Goal: Task Accomplishment & Management: Use online tool/utility

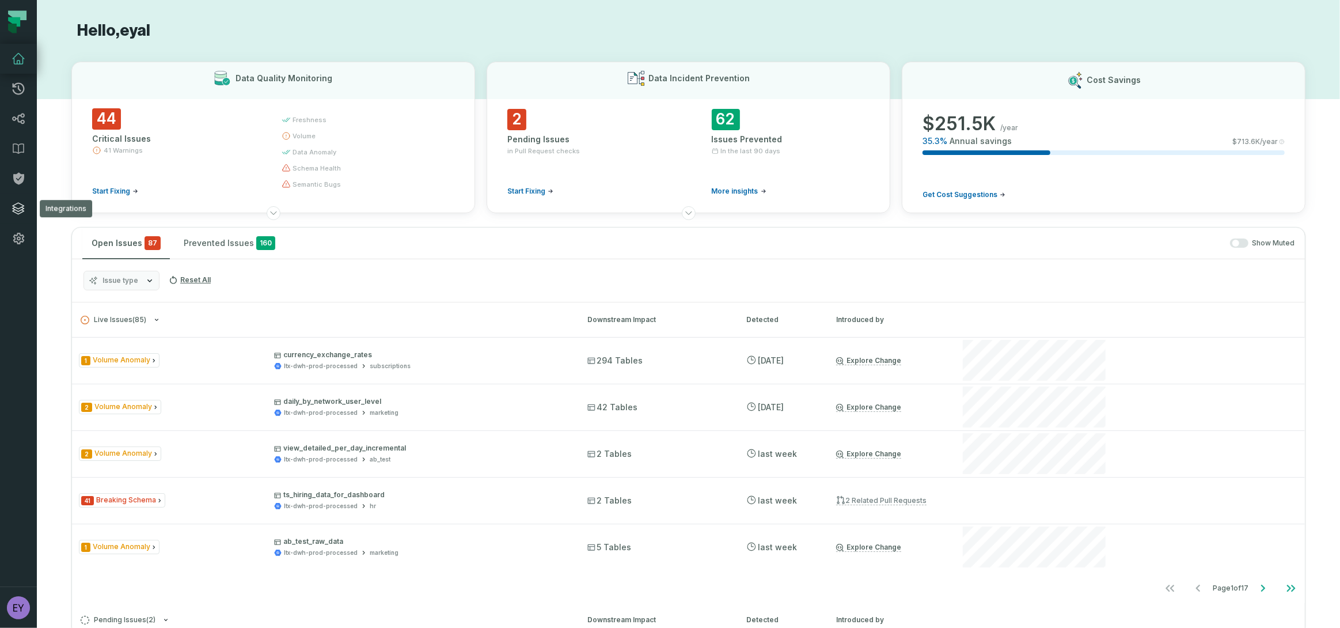
click at [17, 208] on icon at bounding box center [19, 209] width 12 height 12
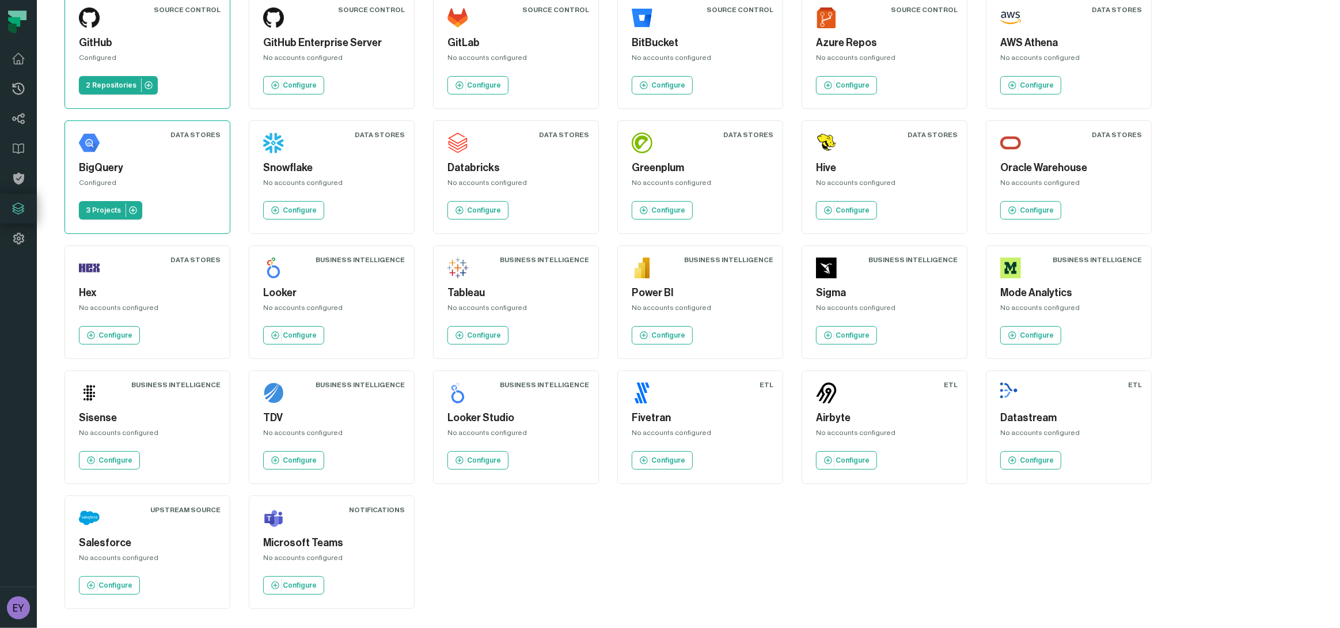
scroll to position [58, 0]
click at [116, 550] on div "Salesforce No accounts configured Configure" at bounding box center [147, 551] width 146 height 94
click at [113, 589] on link "Configure" at bounding box center [109, 584] width 61 height 18
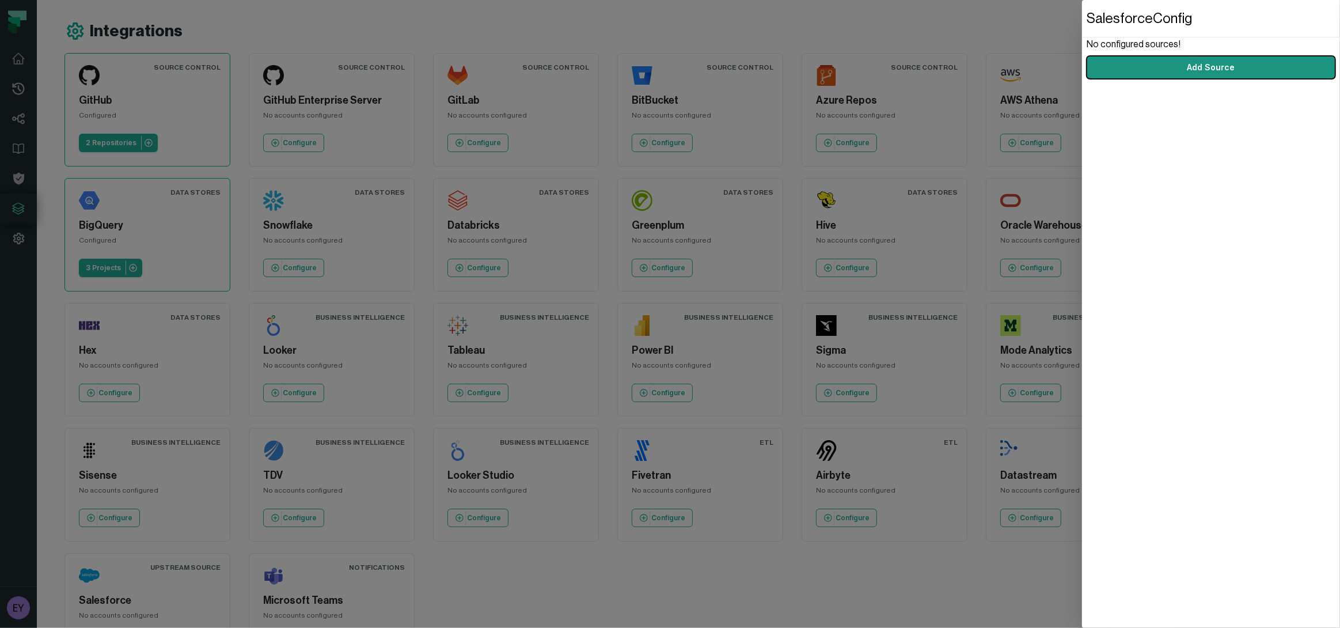
click at [1229, 69] on button "Add Source" at bounding box center [1211, 67] width 249 height 23
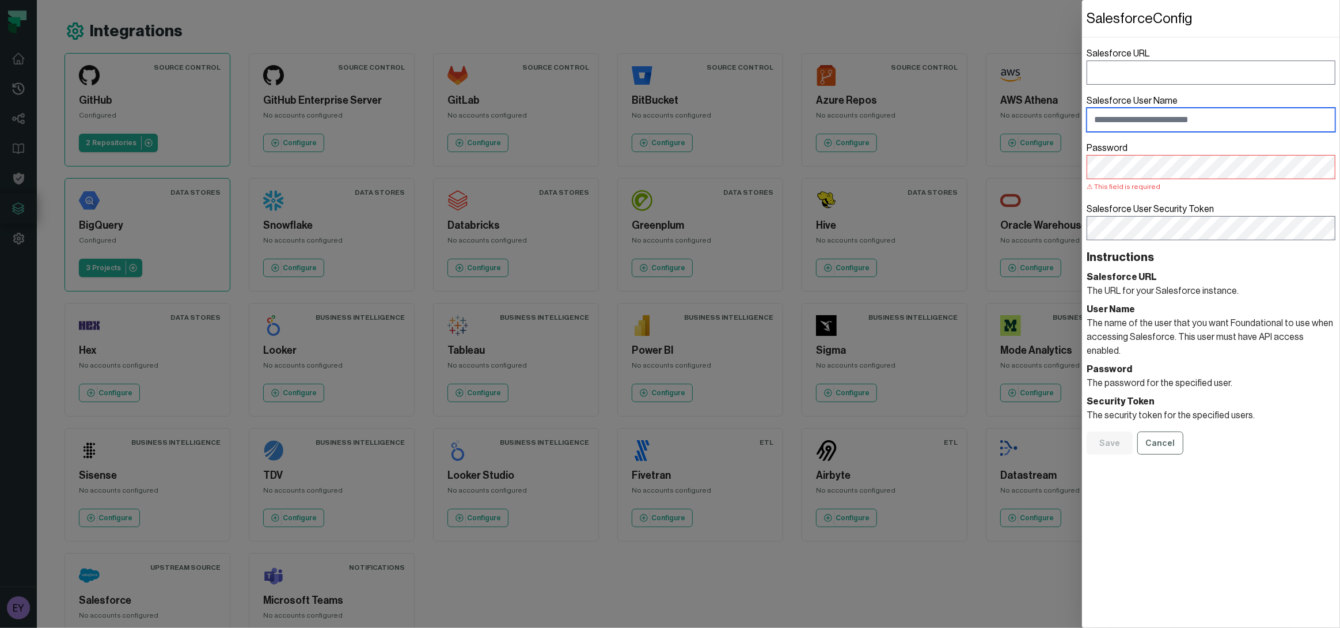
click at [1151, 119] on input "Salesforce User Name" at bounding box center [1211, 120] width 249 height 24
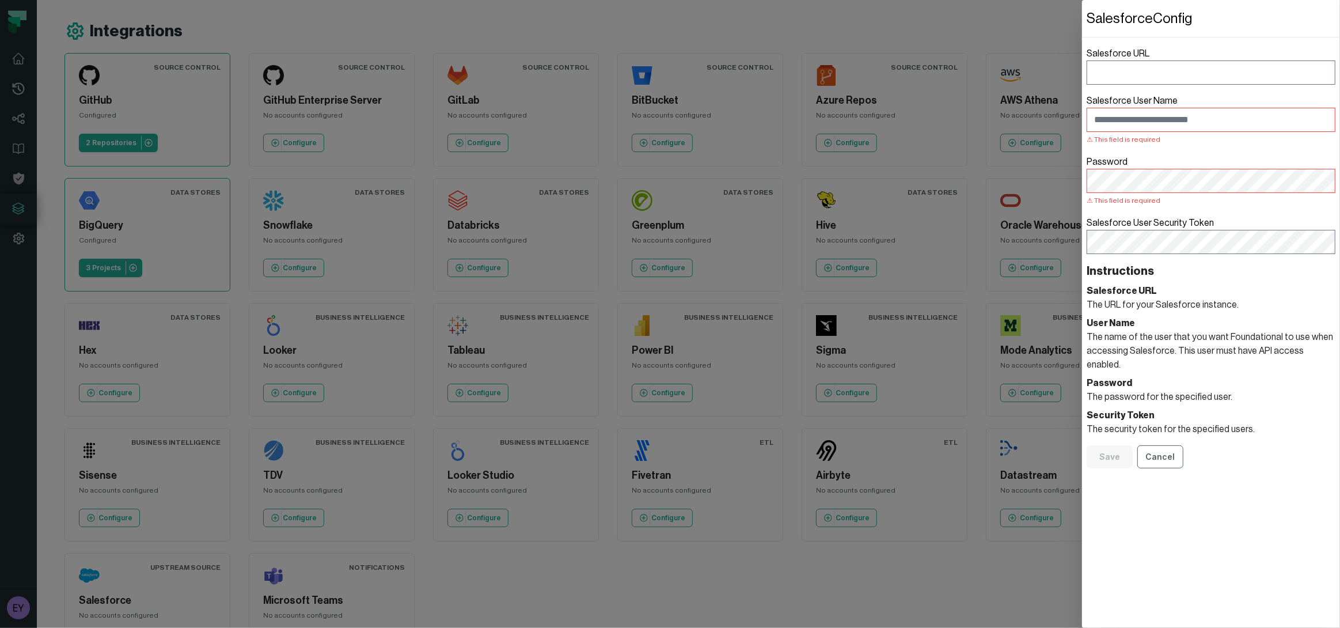
click at [1159, 257] on form "Salesforce URL Salesforce User Name This field is required Password This field …" at bounding box center [1211, 257] width 249 height 440
